Goal: Book appointment/travel/reservation

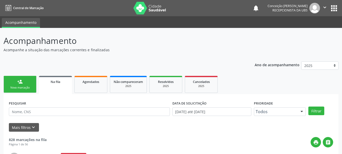
click at [18, 76] on link "person_add Nova marcação" at bounding box center [20, 84] width 33 height 17
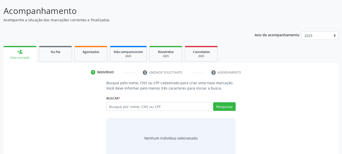
scroll to position [39, 0]
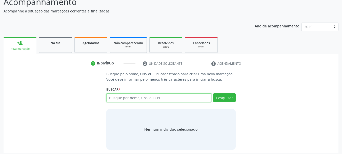
click at [122, 100] on input "text" at bounding box center [158, 97] width 105 height 9
type input "702106720167391"
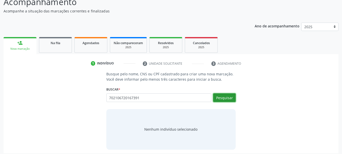
click at [219, 99] on button "Pesquisar" at bounding box center [224, 97] width 23 height 9
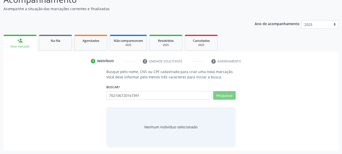
scroll to position [42, 0]
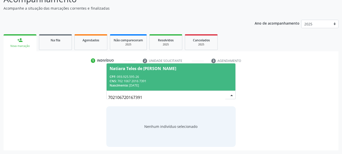
click at [153, 76] on div "CPF: 093.925.595-26" at bounding box center [171, 77] width 123 height 4
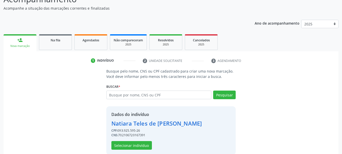
scroll to position [49, 0]
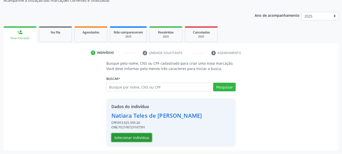
click at [129, 138] on button "Selecionar indivíduo" at bounding box center [132, 137] width 41 height 9
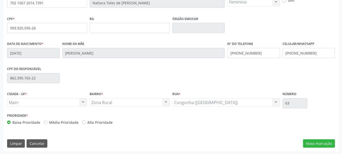
scroll to position [121, 0]
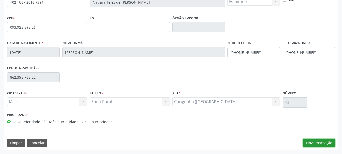
click at [315, 141] on button "Nova marcação" at bounding box center [319, 142] width 32 height 9
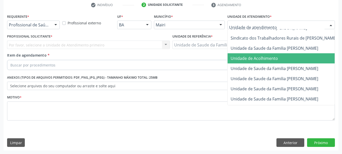
scroll to position [384, 0]
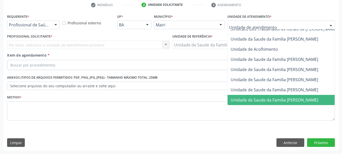
click at [256, 97] on span "Unidade de Saude da Familia [PERSON_NAME]" at bounding box center [275, 100] width 88 height 6
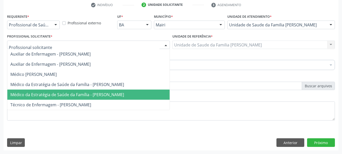
click at [51, 96] on span "Médico da Estratégia de Saúde da Família - [PERSON_NAME]" at bounding box center [67, 95] width 114 height 6
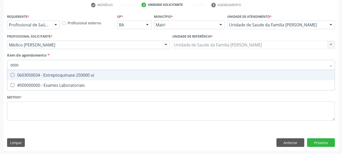
type input "00000"
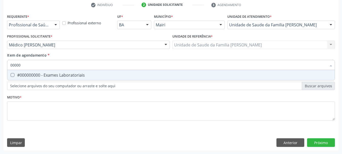
click at [39, 75] on div "#000000000 - Exames Laboratoriais" at bounding box center [171, 75] width 322 height 4
checkbox Laboratoriais "true"
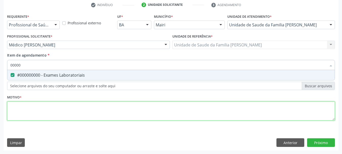
click at [37, 113] on div "Requerente * Profissional de Saúde Profissional de Saúde Paciente Nenhum result…" at bounding box center [171, 70] width 328 height 115
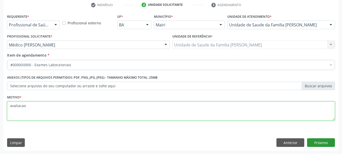
type textarea "avaliacao"
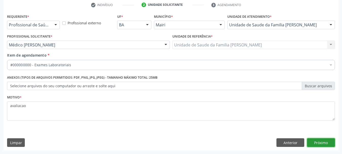
click at [325, 140] on button "Próximo" at bounding box center [321, 142] width 28 height 9
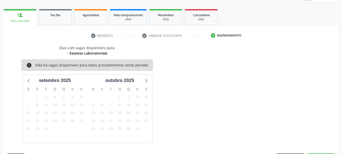
scroll to position [82, 0]
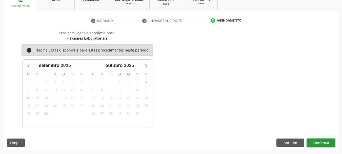
click at [322, 142] on button "Confirmar" at bounding box center [321, 142] width 28 height 9
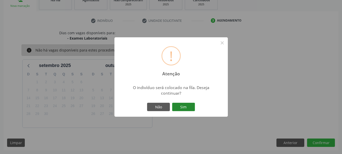
click at [187, 107] on button "Sim" at bounding box center [183, 107] width 23 height 9
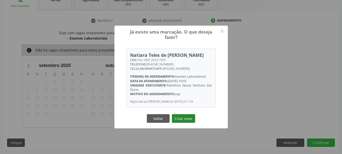
click at [185, 118] on button "Criar novo" at bounding box center [183, 118] width 23 height 9
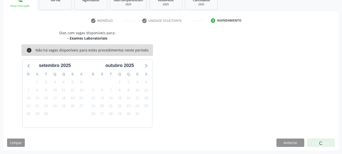
scroll to position [13, 0]
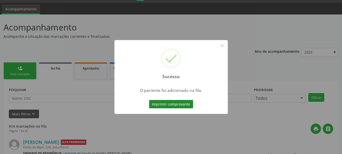
click at [181, 104] on button "Imprimir comprovante" at bounding box center [171, 104] width 44 height 9
